Goal: Task Accomplishment & Management: Manage account settings

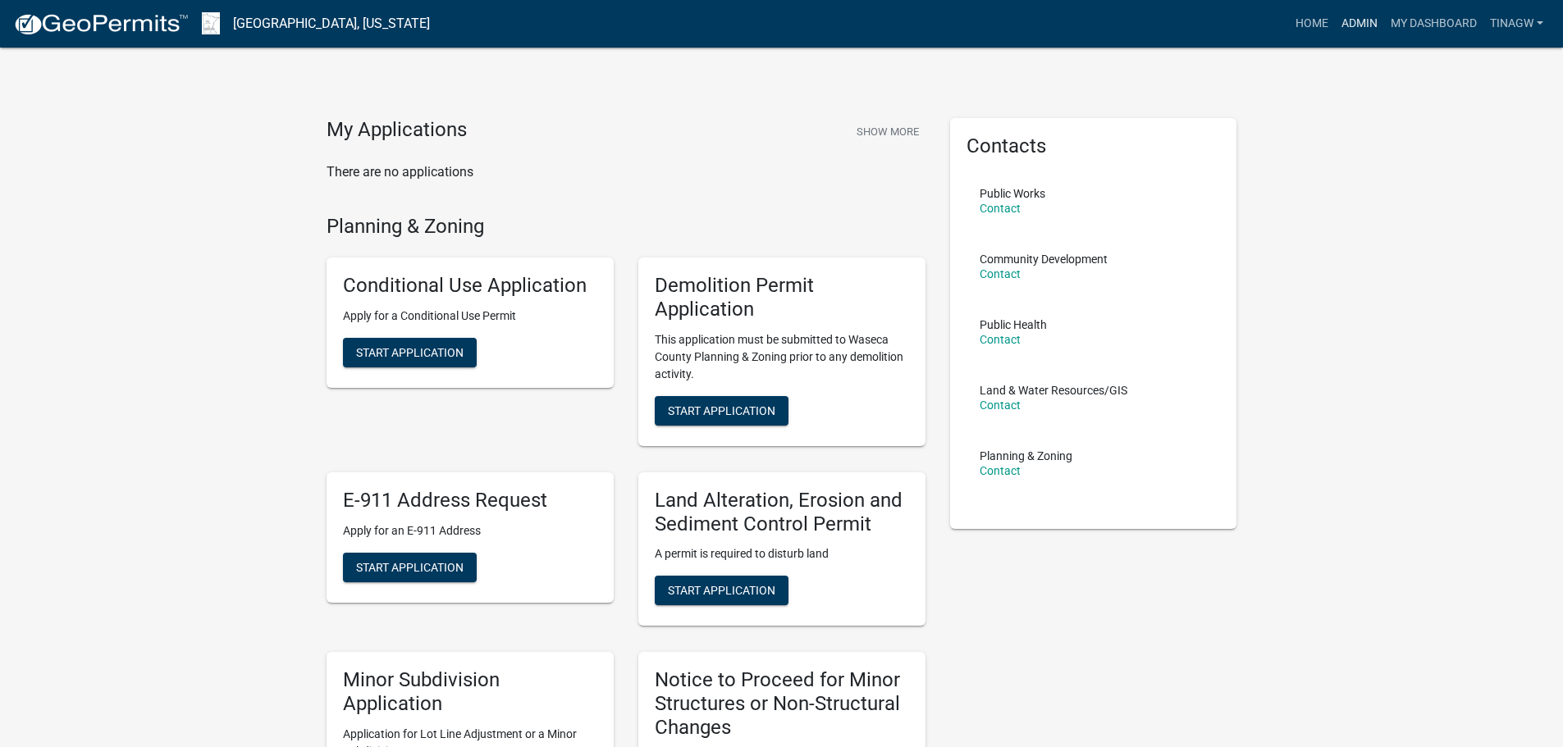
click at [1250, 15] on link "Admin" at bounding box center [1359, 23] width 49 height 31
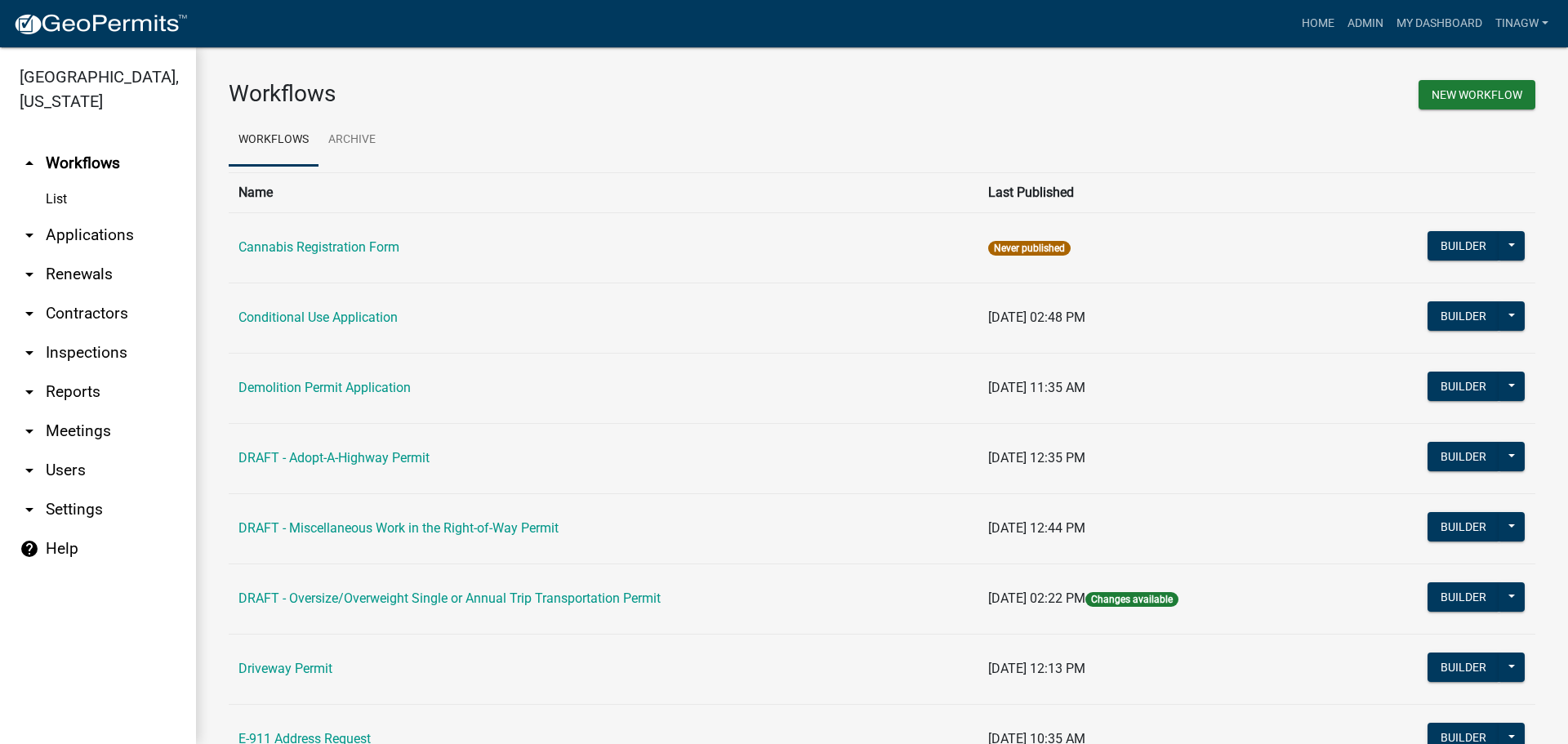
click at [59, 198] on link "List" at bounding box center [98, 199] width 196 height 33
click at [71, 236] on link "arrow_drop_down Applications" at bounding box center [98, 235] width 196 height 39
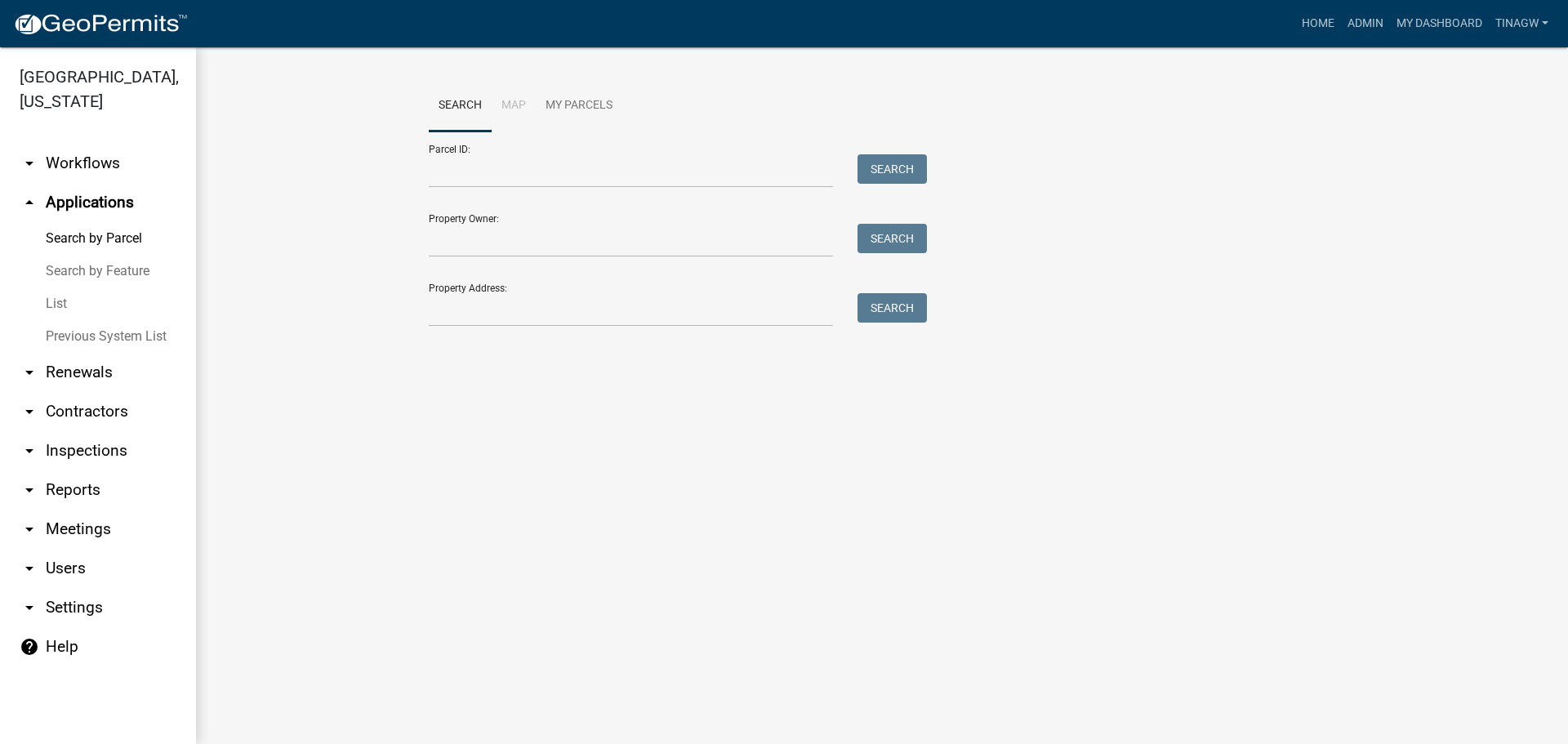
click at [53, 301] on link "List" at bounding box center [98, 304] width 196 height 33
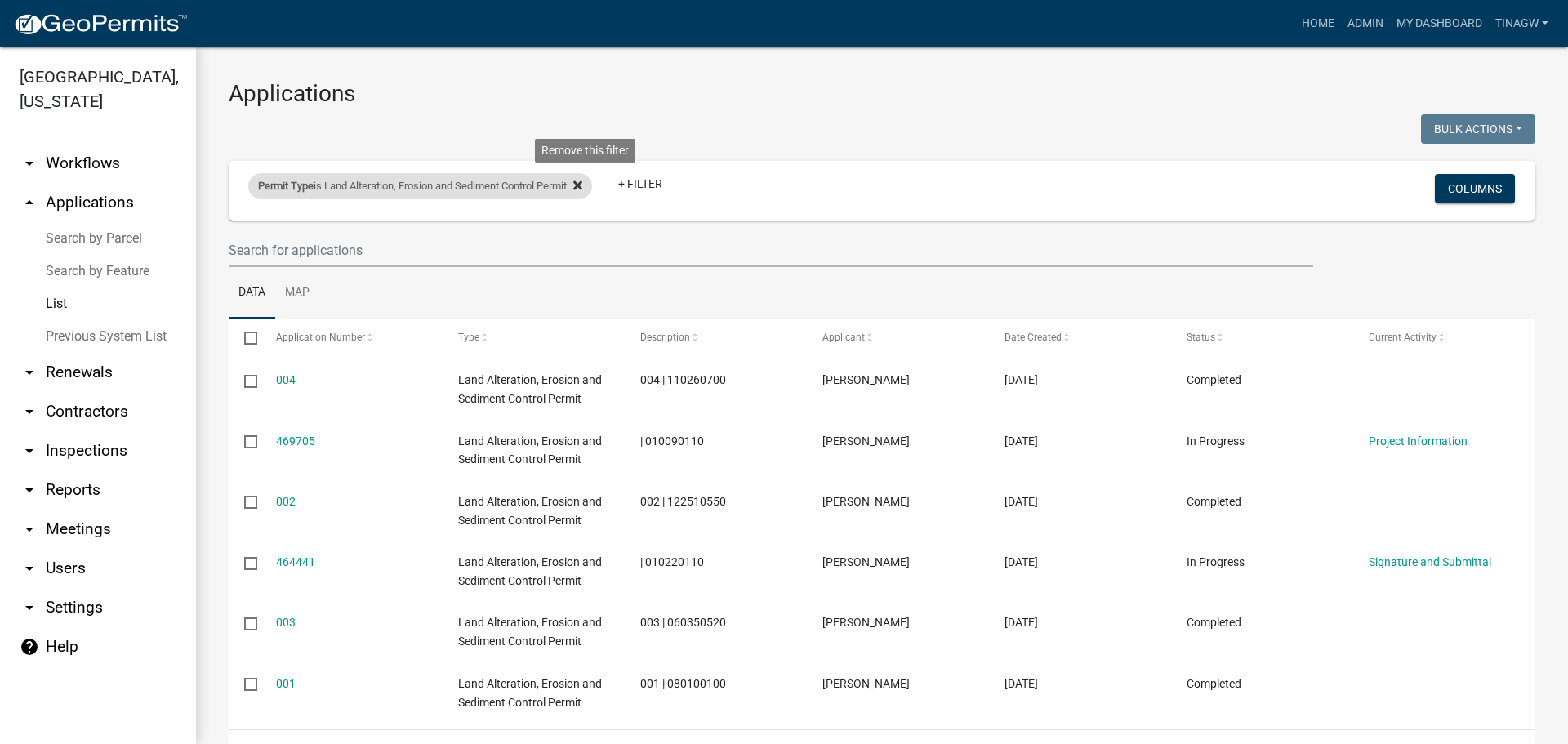
click at [582, 182] on icon at bounding box center [577, 184] width 9 height 9
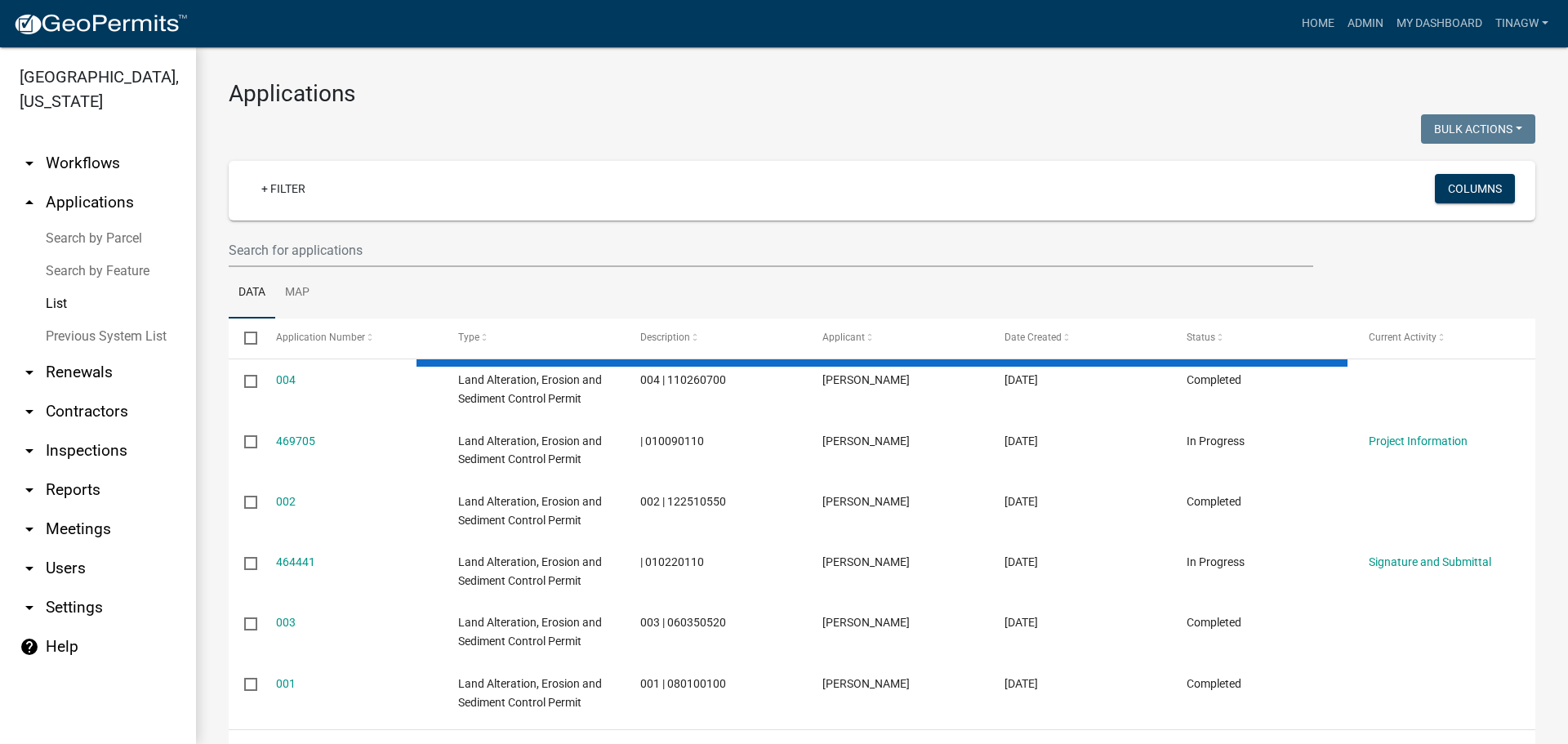
select select "1: 25"
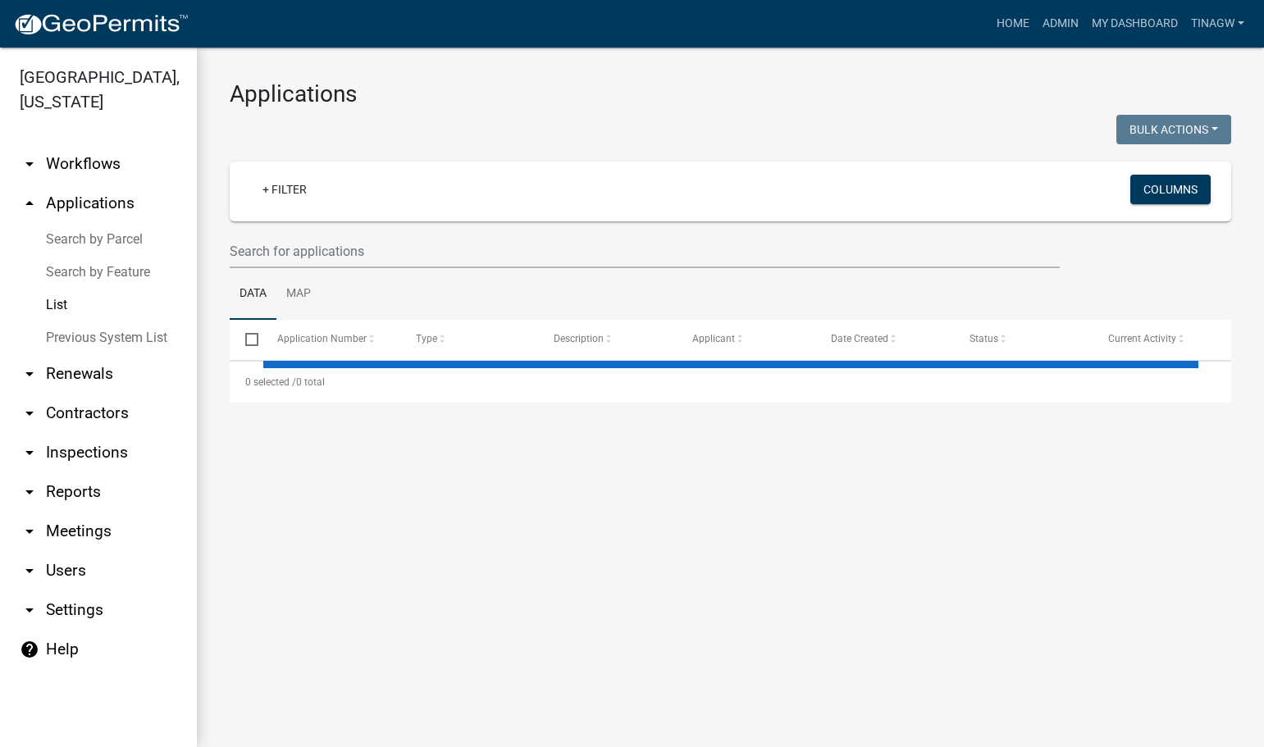
select select "1: 25"
